Goal: Transaction & Acquisition: Download file/media

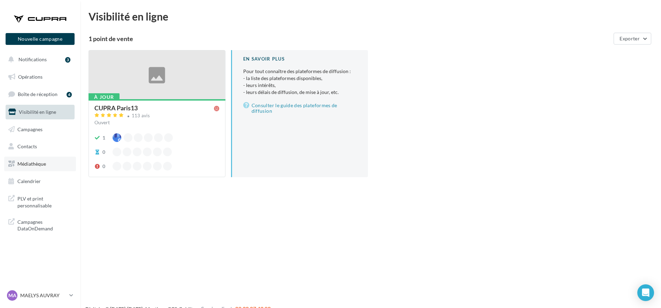
click at [24, 165] on span "Médiathèque" at bounding box center [31, 164] width 29 height 6
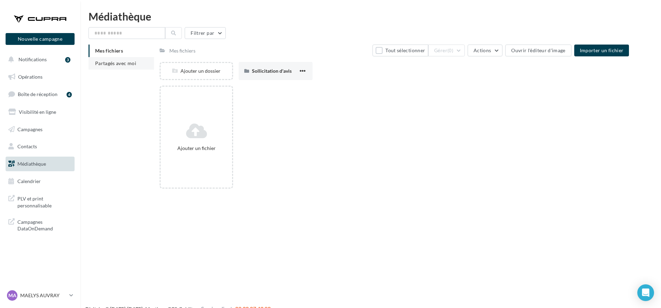
click at [113, 60] on span "Partagés avec moi" at bounding box center [115, 63] width 41 height 6
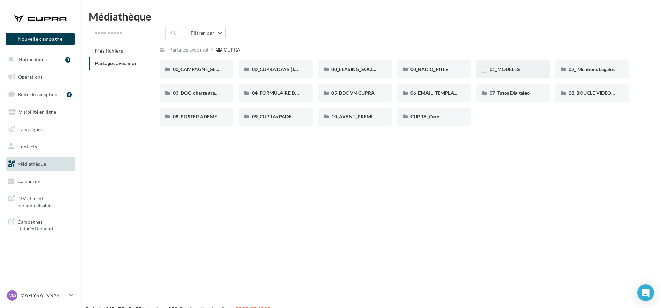
click at [516, 74] on div "01_MODELES" at bounding box center [512, 69] width 73 height 18
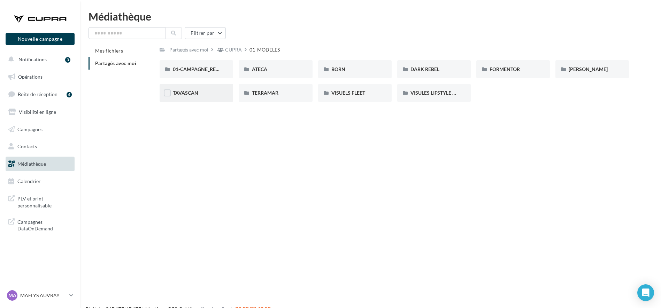
click at [206, 93] on div "TAVASCAN" at bounding box center [196, 93] width 47 height 7
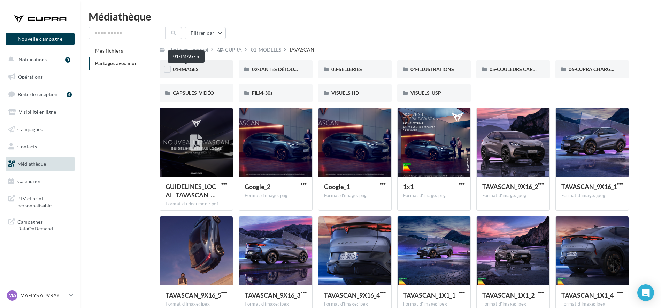
click at [190, 67] on span "01-IMAGES" at bounding box center [186, 69] width 26 height 6
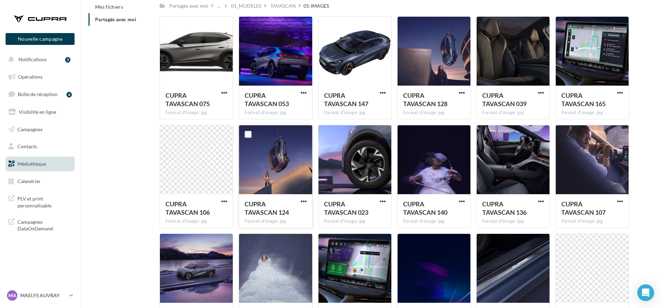
scroll to position [44, 0]
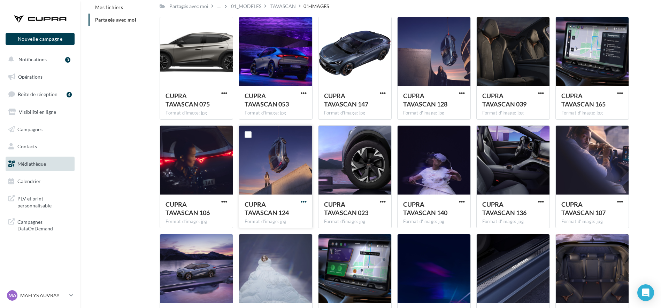
click at [304, 202] on span "button" at bounding box center [304, 202] width 6 height 6
click at [286, 216] on button "Télécharger" at bounding box center [273, 216] width 70 height 18
click at [141, 127] on div "Mes fichiers Partagés avec moi Partagés avec moi ... 01_MODELES TAVASCAN 01-IMA…" at bounding box center [372, 226] width 569 height 450
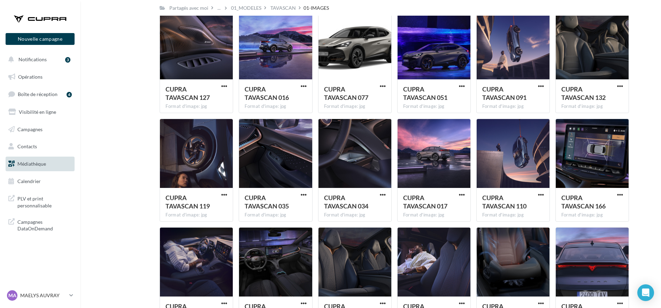
scroll to position [702, 0]
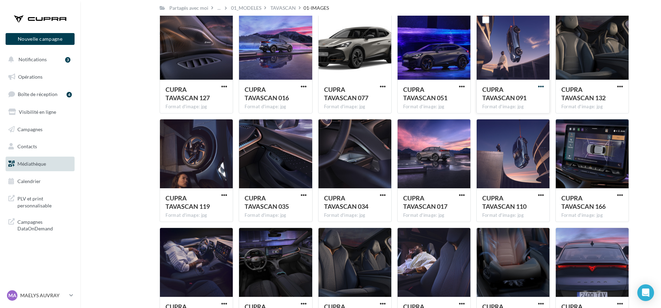
click at [540, 85] on span "button" at bounding box center [541, 87] width 6 height 6
click at [512, 102] on button "Télécharger" at bounding box center [510, 101] width 70 height 18
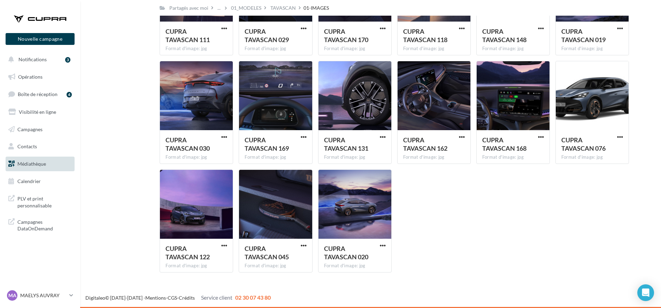
scroll to position [1194, 0]
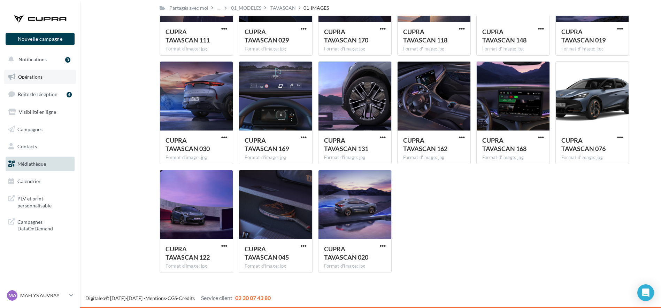
click at [37, 75] on span "Opérations" at bounding box center [30, 77] width 24 height 6
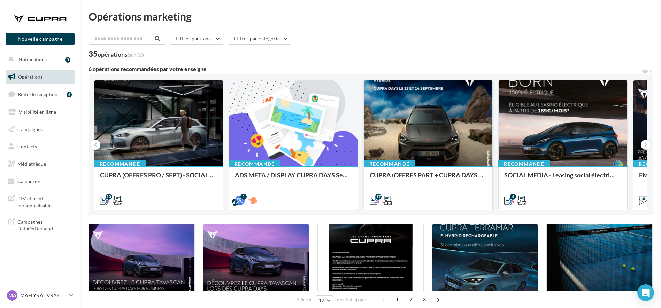
click at [393, 139] on div at bounding box center [428, 123] width 129 height 86
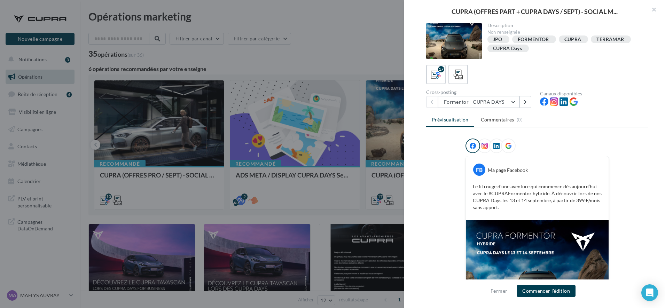
scroll to position [86, 0]
